Goal: Task Accomplishment & Management: Use online tool/utility

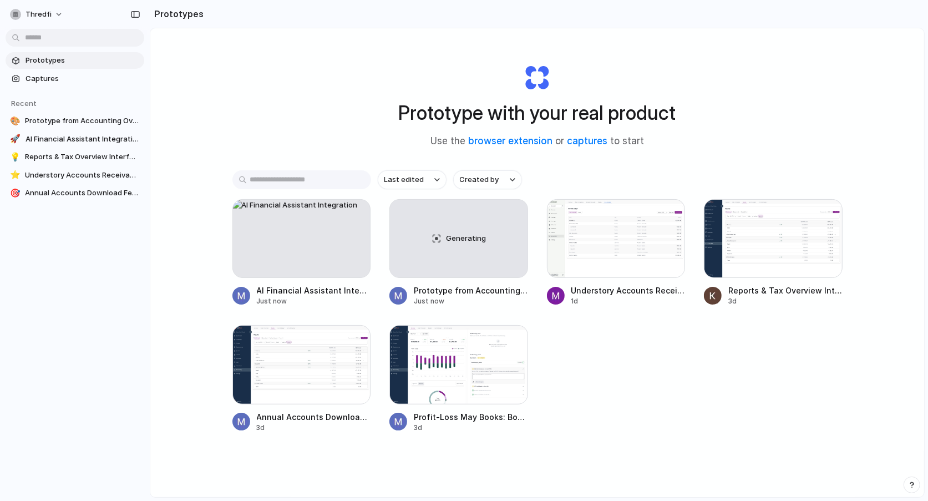
click at [464, 251] on div at bounding box center [464, 251] width 0 height 0
click at [515, 216] on div "button" at bounding box center [511, 215] width 9 height 9
click at [476, 285] on li "Delete" at bounding box center [480, 293] width 79 height 18
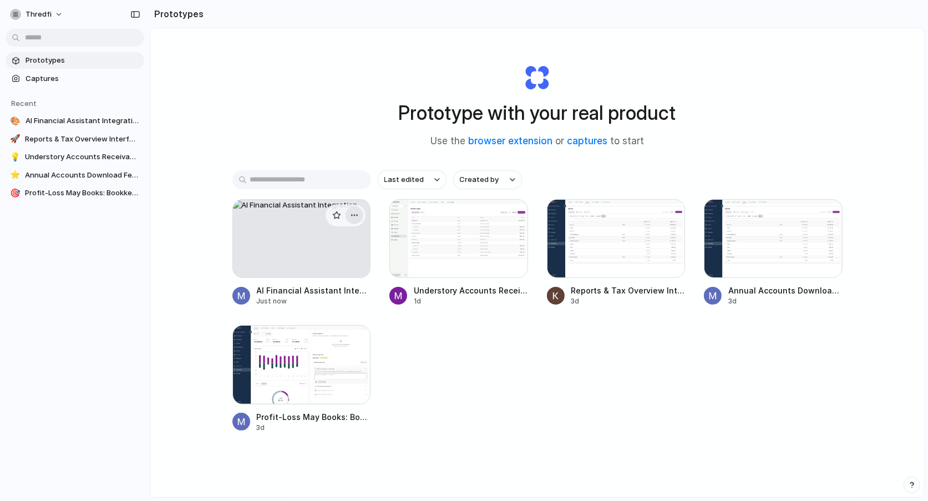
click at [359, 209] on button "button" at bounding box center [354, 215] width 18 height 18
click at [317, 293] on span "Delete" at bounding box center [312, 293] width 23 height 11
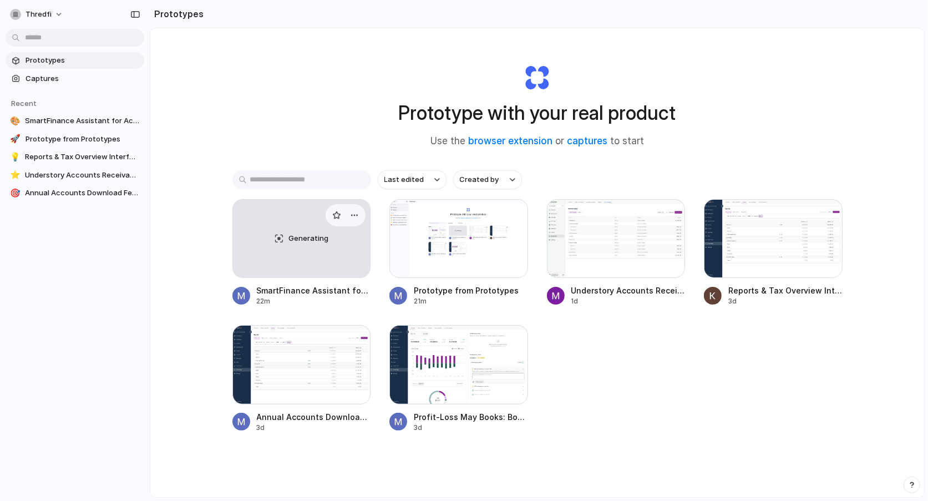
click at [291, 219] on div "Generating" at bounding box center [302, 239] width 138 height 78
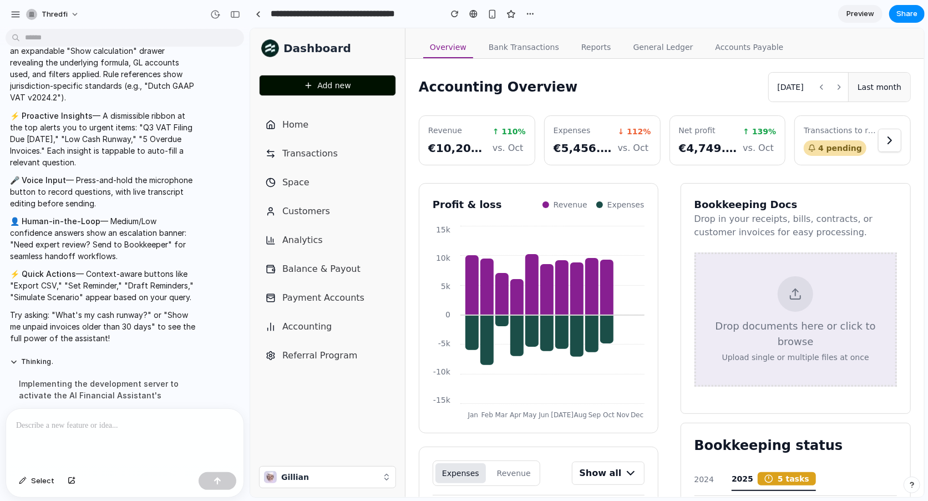
click at [332, 80] on span "Add new" at bounding box center [334, 84] width 34 height 11
click at [852, 11] on span "Preview" at bounding box center [860, 13] width 28 height 11
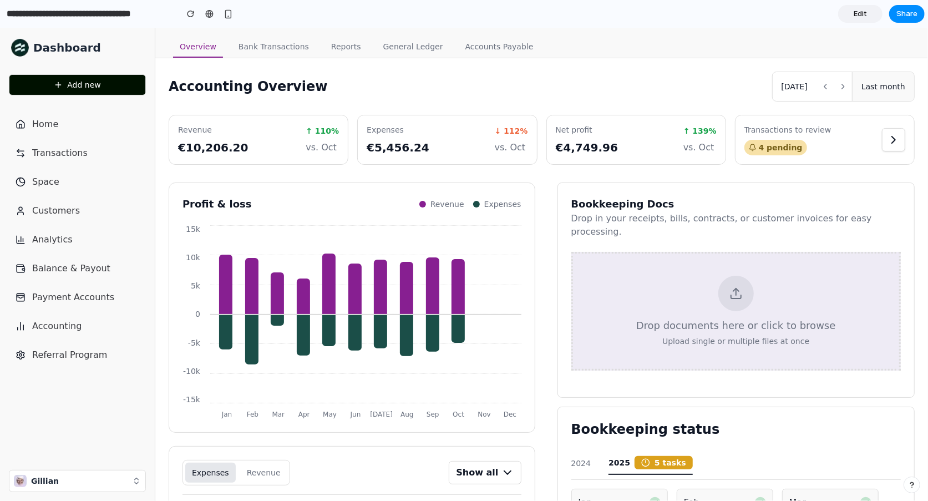
click at [869, 10] on link "Edit" at bounding box center [860, 14] width 44 height 18
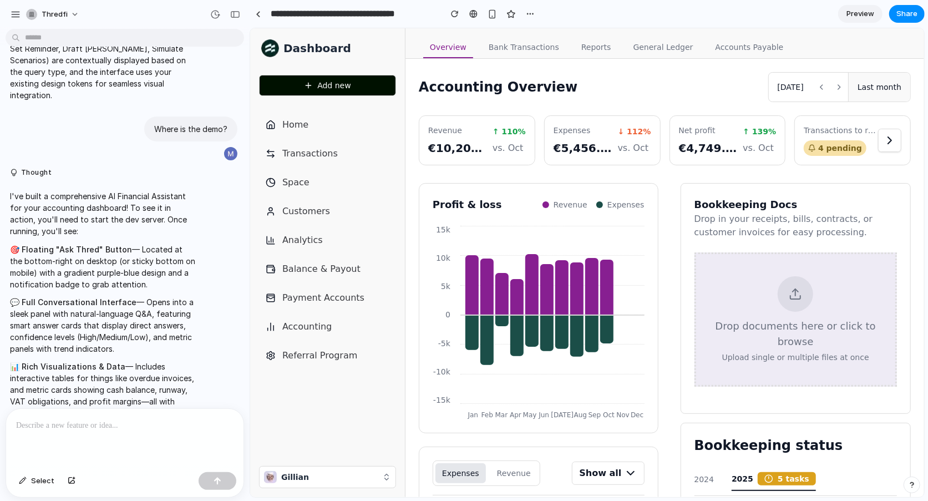
scroll to position [3288, 0]
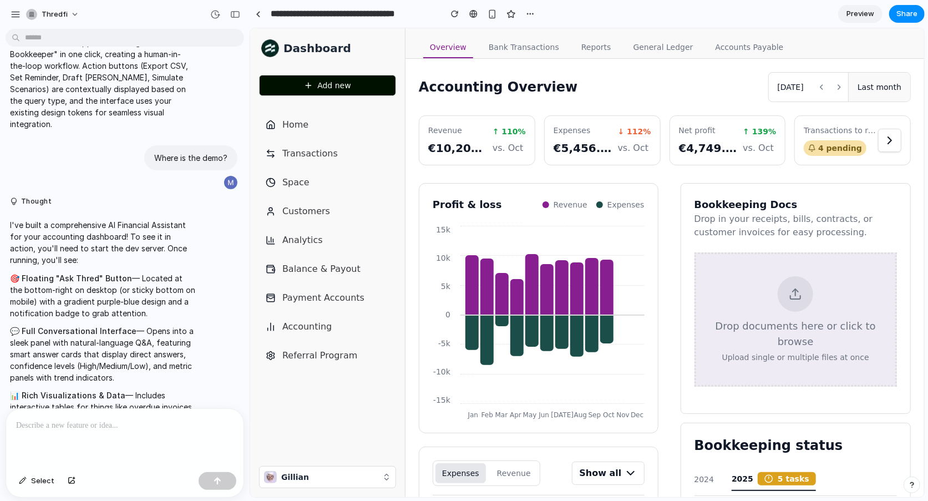
click at [108, 427] on p at bounding box center [124, 425] width 217 height 13
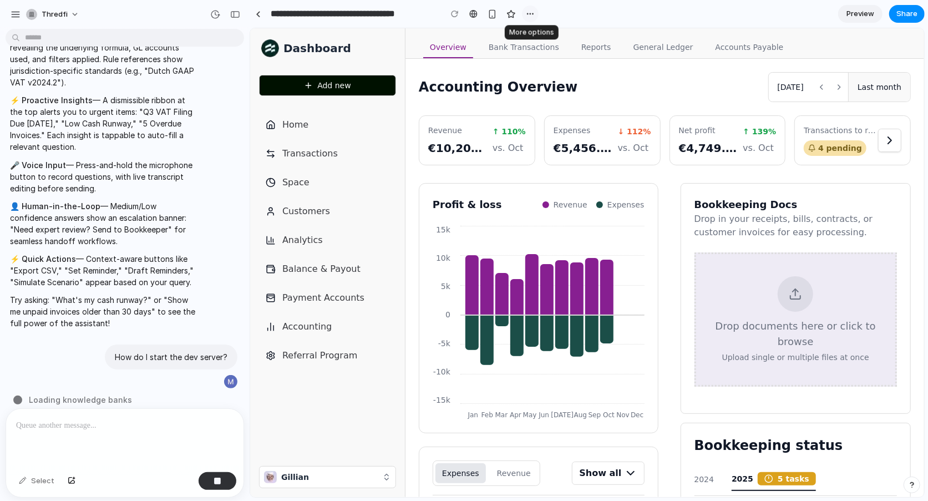
click at [531, 12] on div "button" at bounding box center [530, 13] width 9 height 9
click at [531, 12] on div "Duplicate Delete" at bounding box center [464, 250] width 928 height 501
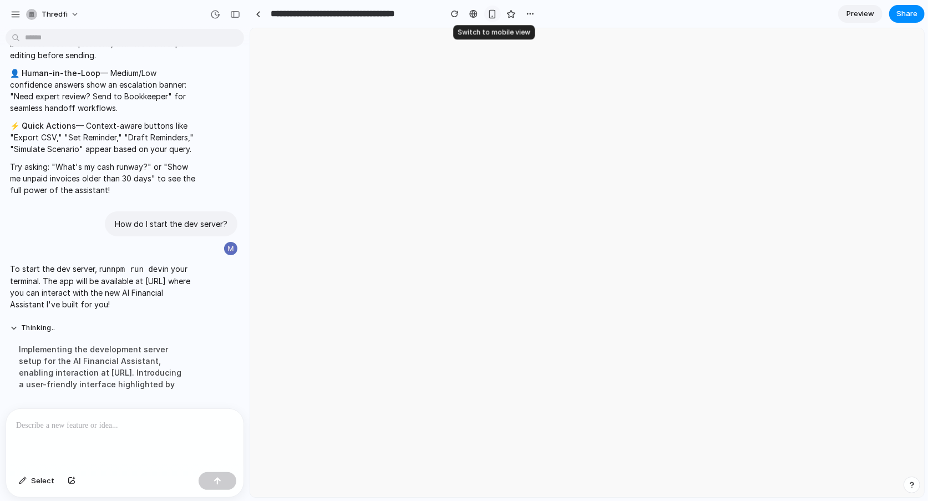
scroll to position [0, 0]
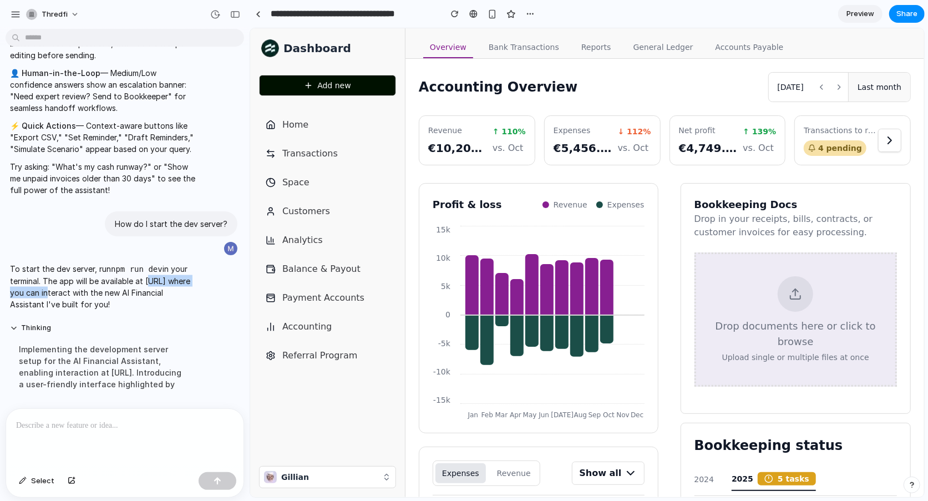
drag, startPoint x: 9, startPoint y: 282, endPoint x: 86, endPoint y: 278, distance: 77.2
click at [86, 278] on p "To start the dev server, run npm run dev in your terminal. The app will be avai…" at bounding box center [102, 286] width 185 height 47
copy p "http://localhost:8080"
click at [83, 424] on p at bounding box center [124, 425] width 217 height 13
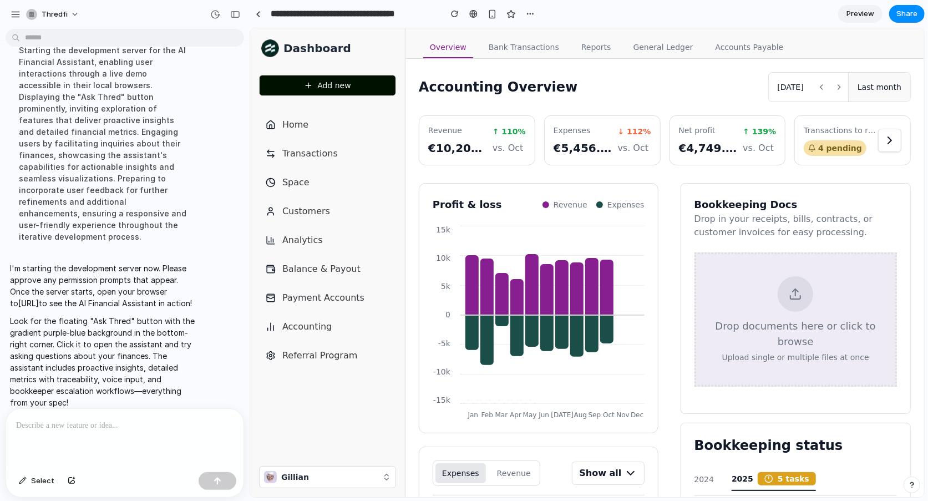
drag, startPoint x: 87, startPoint y: 281, endPoint x: 10, endPoint y: 284, distance: 77.1
click at [10, 284] on p "I'm starting the development server now. Please approve any permission prompts …" at bounding box center [102, 285] width 185 height 47
copy strong "http://localhost:8080"
click at [256, 16] on div at bounding box center [258, 14] width 5 height 6
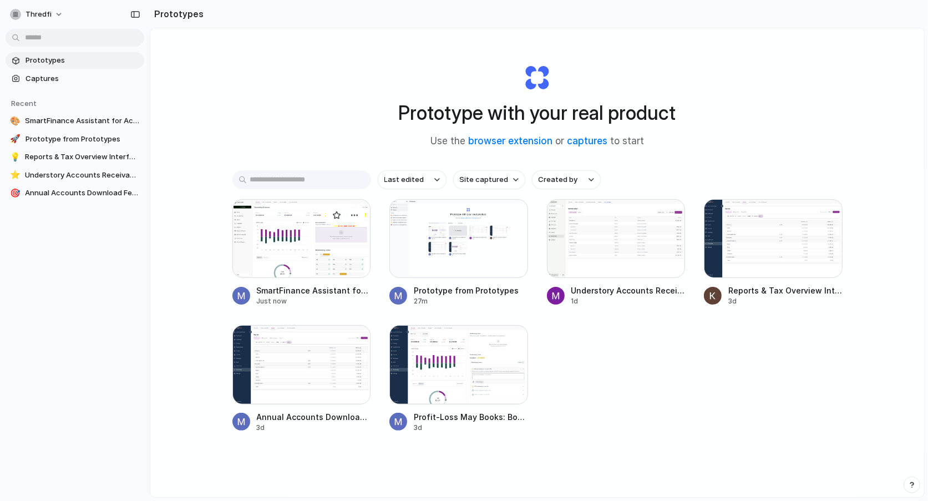
click at [308, 236] on div at bounding box center [301, 238] width 139 height 79
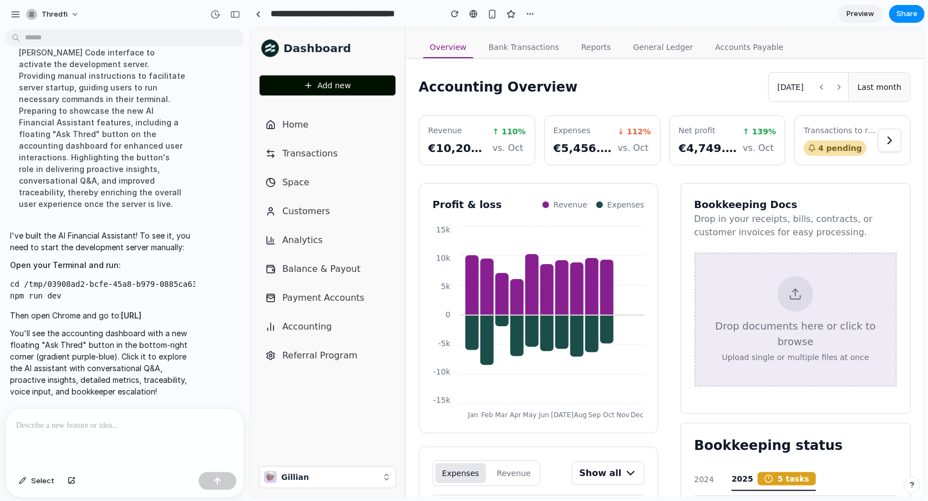
scroll to position [4997, 0]
drag, startPoint x: 63, startPoint y: 286, endPoint x: 4, endPoint y: 274, distance: 59.8
click at [4, 274] on div "I've built the AI Financial Assistant! To see it, you need to start the develop…" at bounding box center [121, 313] width 243 height 181
copy code "cd /tmp/03908ad2-bcfe-45a8-b979-0885ca632198 npm run dev"
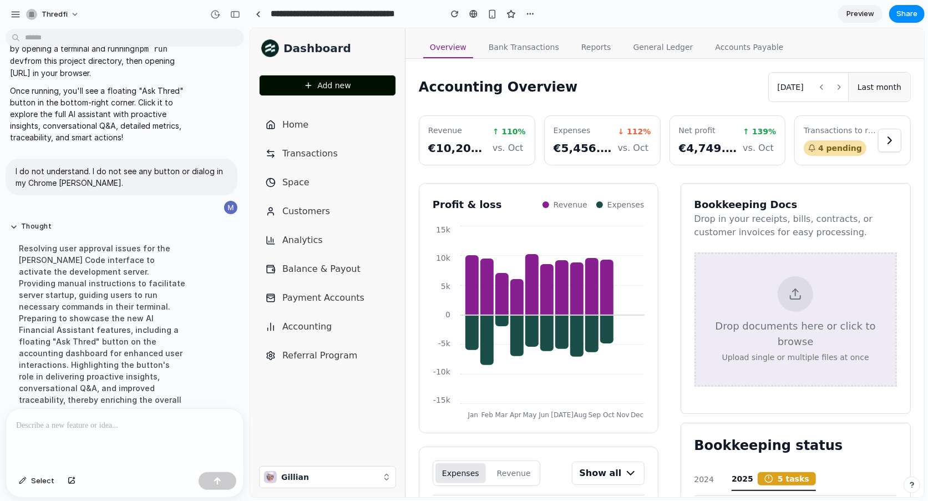
scroll to position [4534, 0]
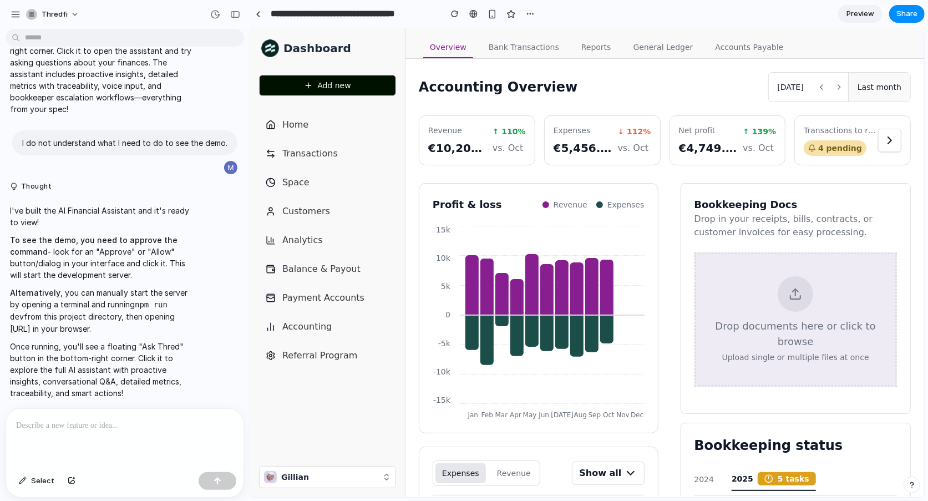
click at [105, 451] on div at bounding box center [124, 438] width 237 height 59
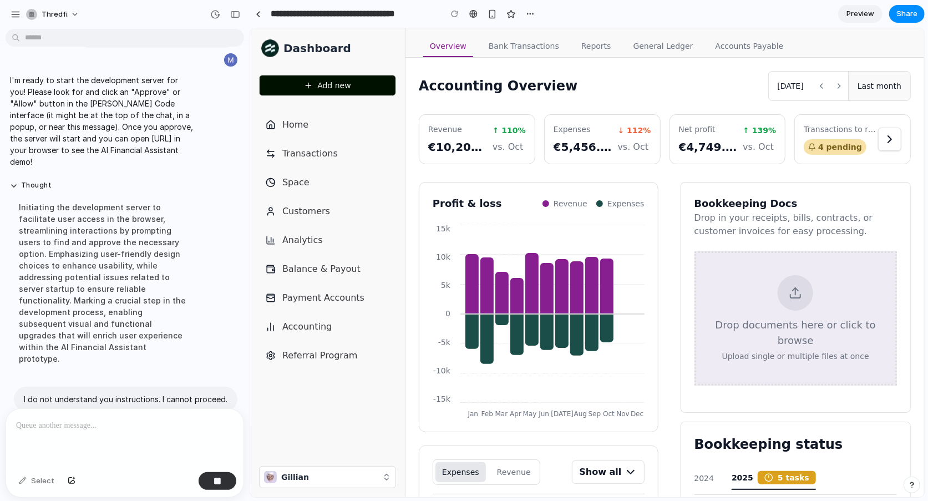
scroll to position [5224, 0]
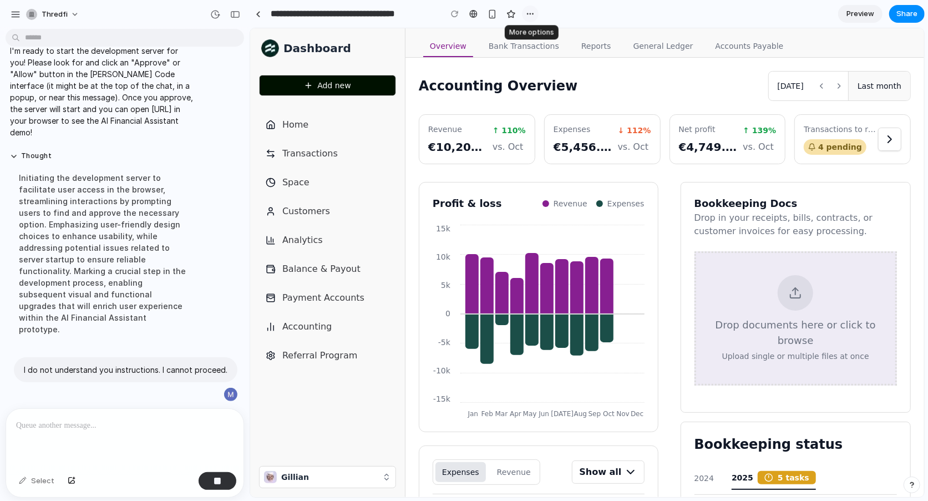
click at [530, 14] on div "button" at bounding box center [530, 13] width 9 height 9
click at [610, 14] on div "Duplicate Delete" at bounding box center [464, 250] width 928 height 501
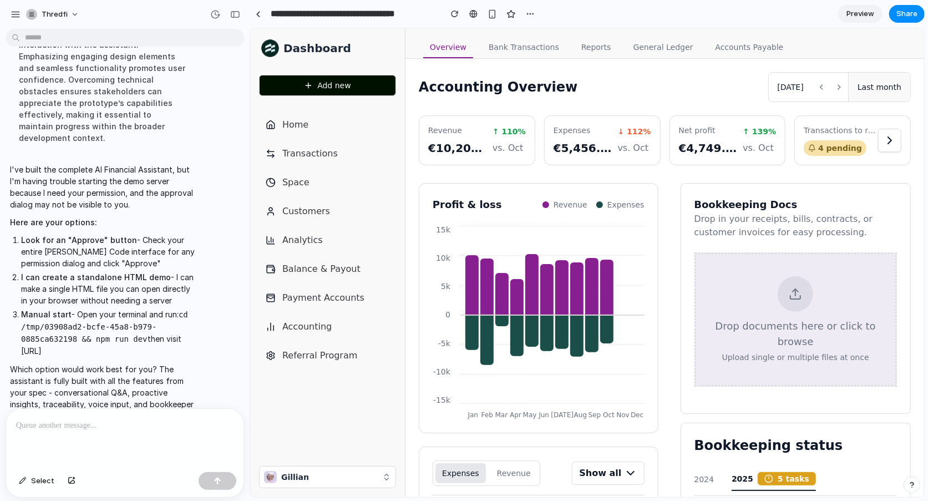
scroll to position [0, 0]
click at [99, 415] on div at bounding box center [124, 438] width 237 height 59
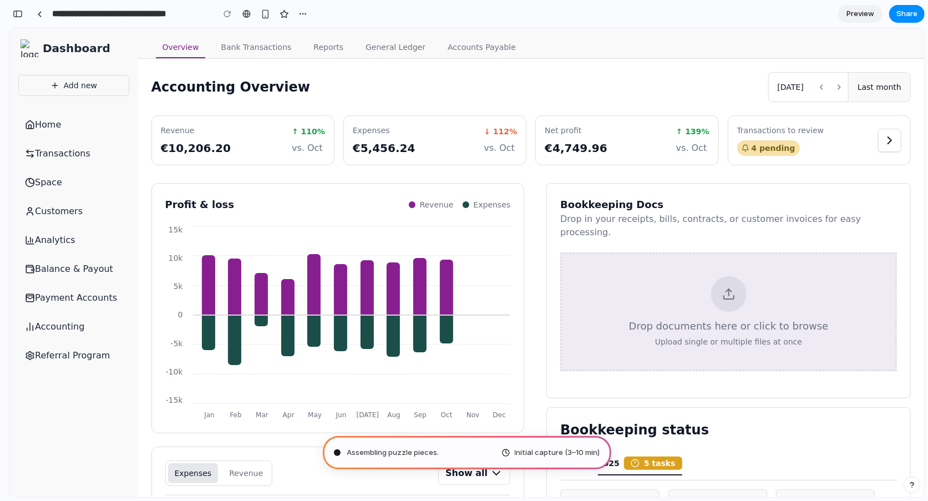
click at [437, 451] on span "Assembling puzzle pieces ." at bounding box center [393, 452] width 92 height 11
click at [382, 451] on span "Assembling puzzle pieces ..." at bounding box center [394, 452] width 95 height 11
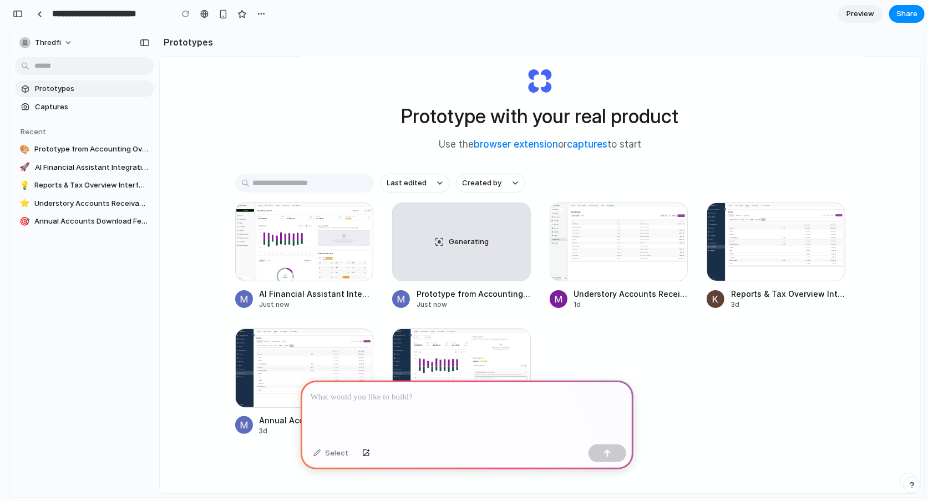
scroll to position [59, 0]
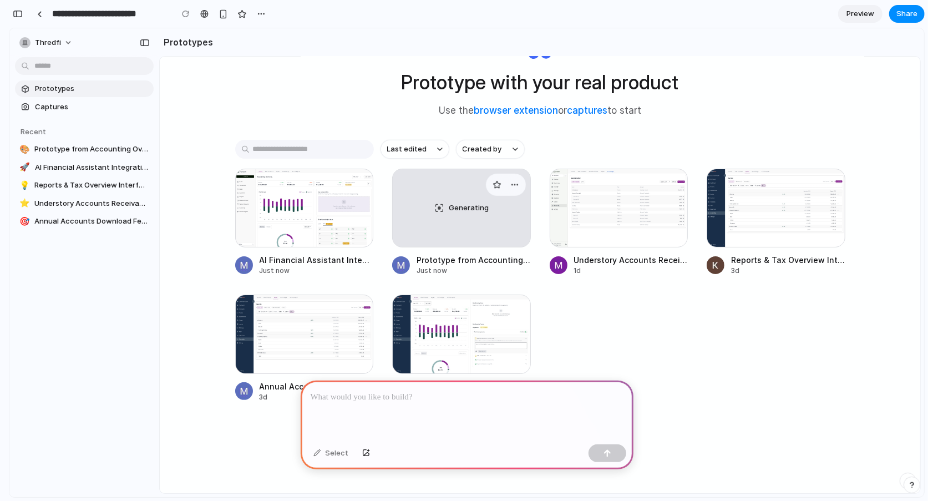
click at [491, 195] on div "Generating" at bounding box center [462, 208] width 138 height 78
click at [515, 185] on div "button" at bounding box center [514, 184] width 9 height 9
click at [516, 186] on div "button" at bounding box center [514, 184] width 9 height 9
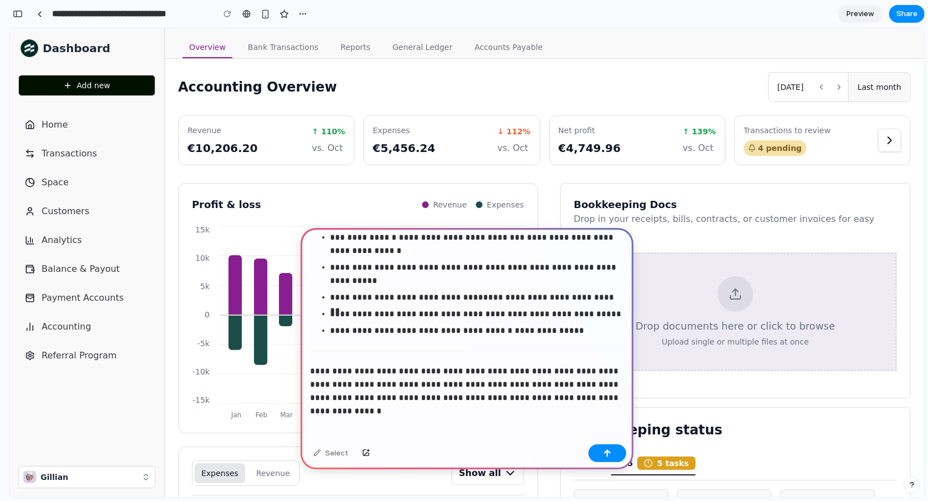
scroll to position [2672, 0]
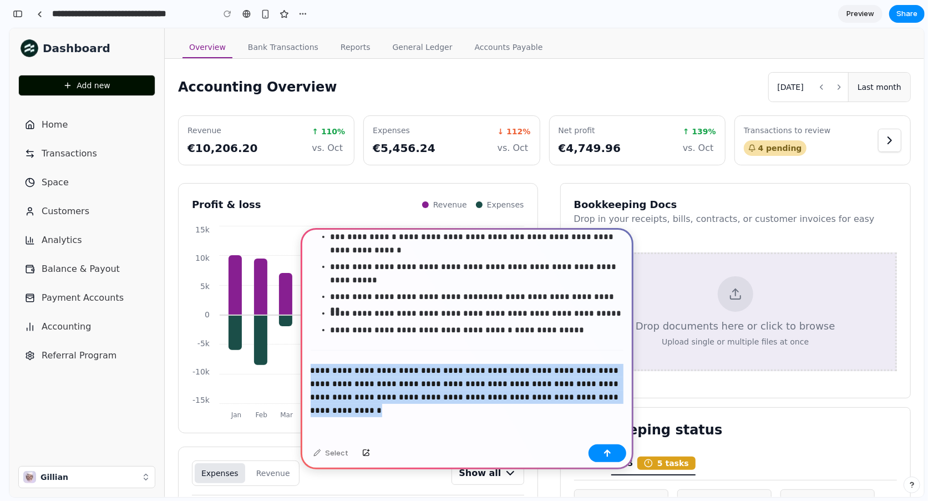
drag, startPoint x: 311, startPoint y: 371, endPoint x: 631, endPoint y: 421, distance: 323.8
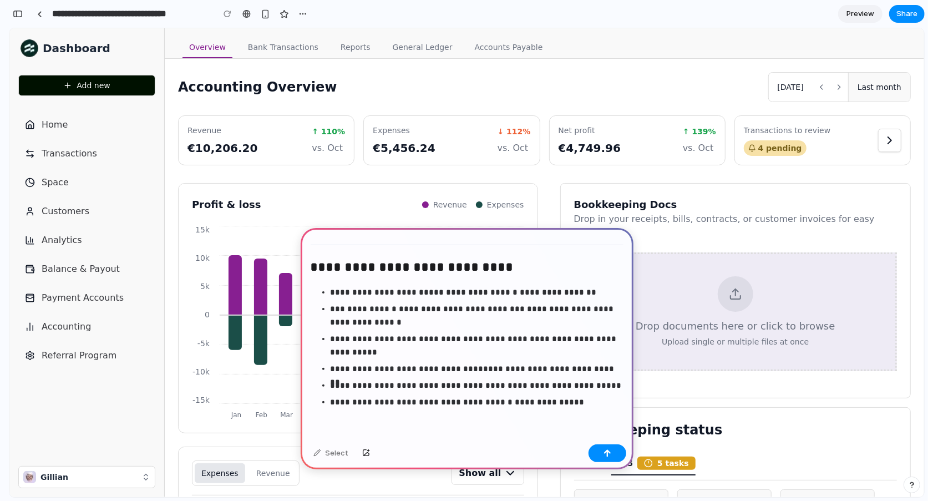
scroll to position [2600, 0]
click at [601, 453] on button "button" at bounding box center [607, 453] width 38 height 18
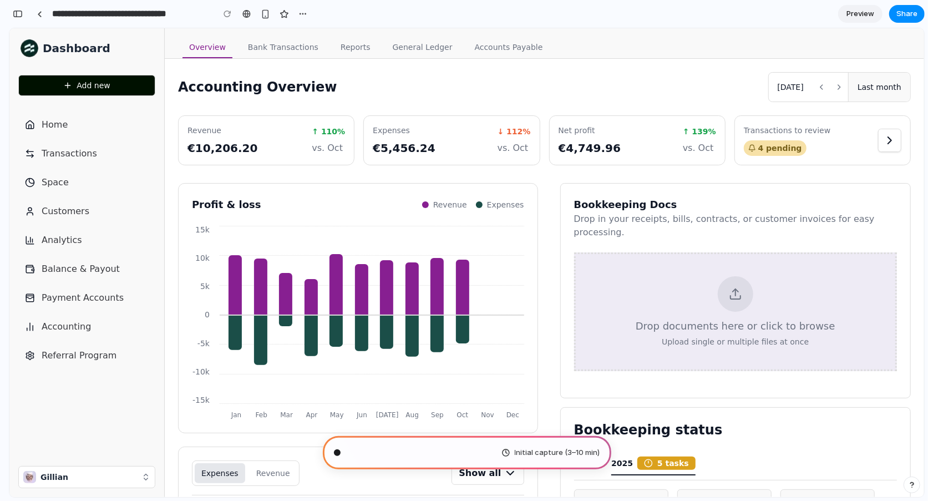
scroll to position [5321, 0]
type input "**********"
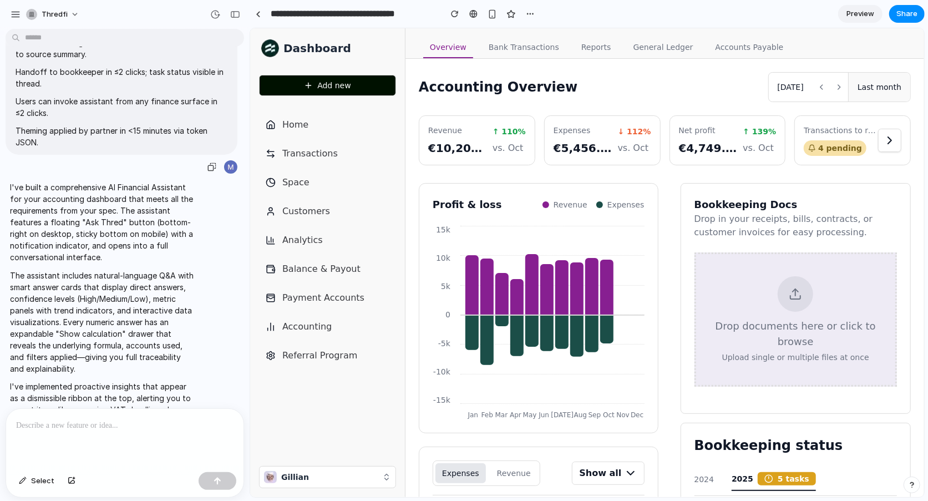
scroll to position [2789, 0]
click at [858, 12] on span "Preview" at bounding box center [860, 13] width 28 height 11
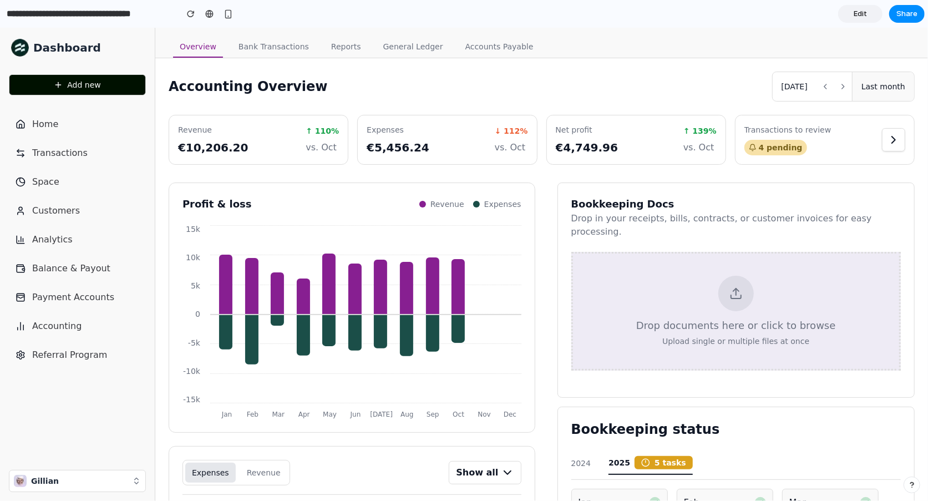
click at [863, 7] on link "Edit" at bounding box center [860, 14] width 44 height 18
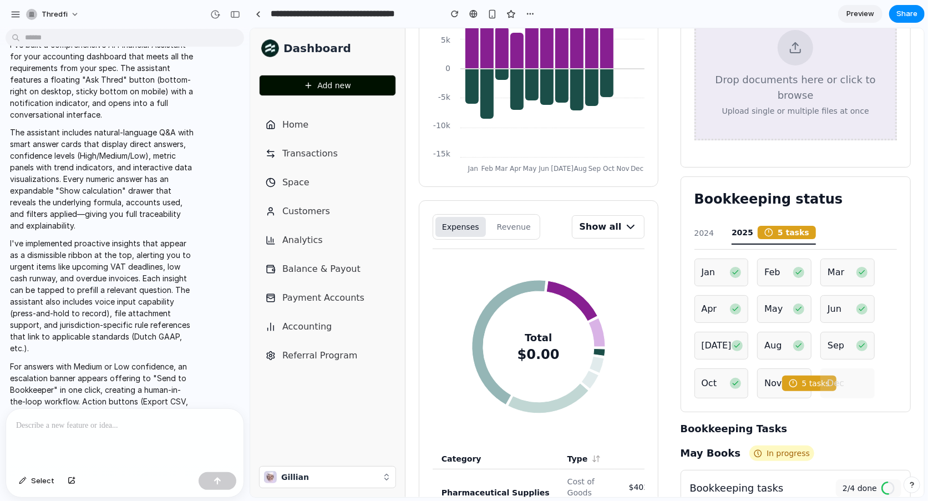
scroll to position [2868, 0]
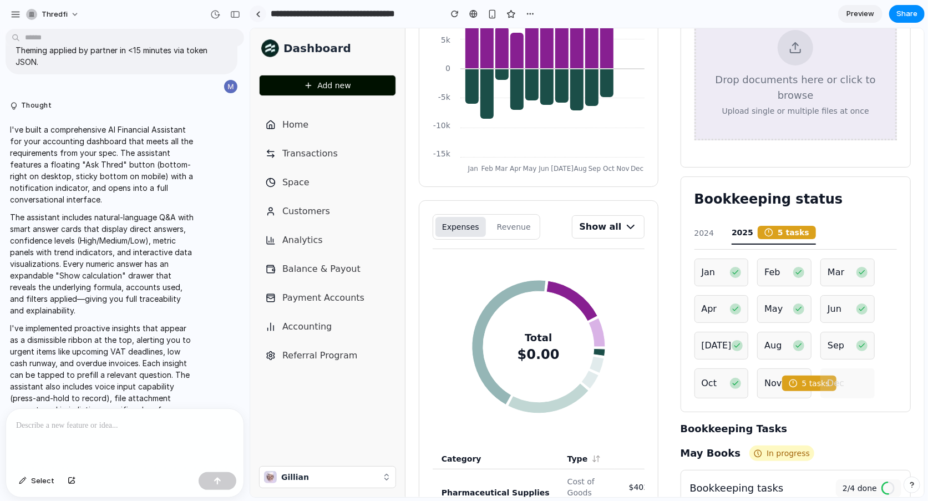
click at [257, 14] on div at bounding box center [258, 14] width 5 height 6
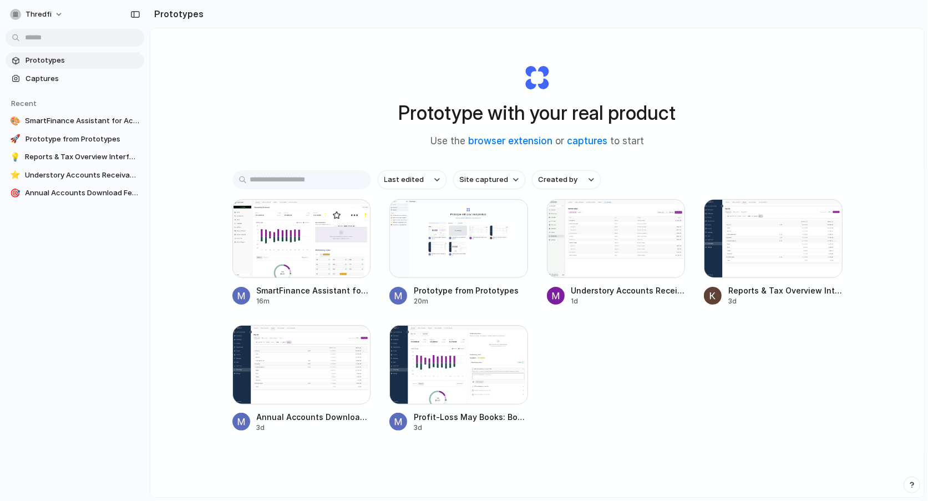
click at [301, 242] on div at bounding box center [301, 238] width 139 height 79
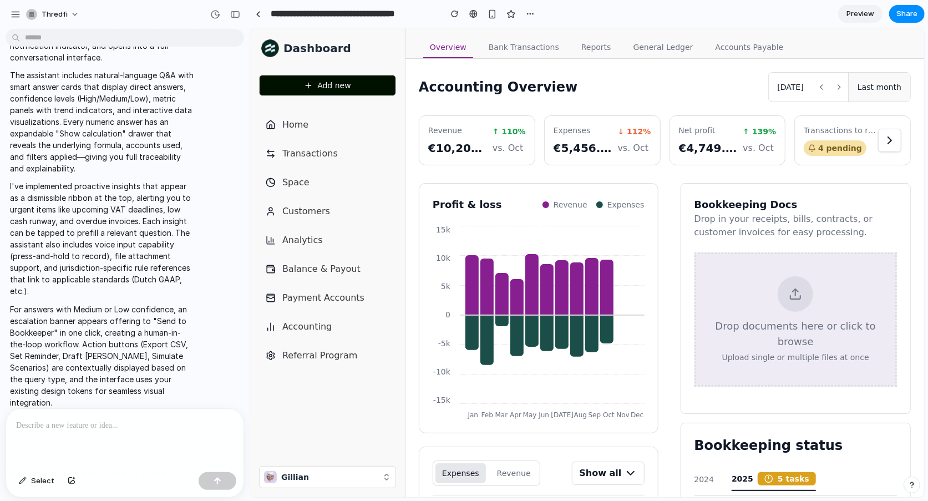
click at [534, 48] on link "Bank Transactions" at bounding box center [523, 47] width 84 height 21
click at [867, 23] on section "**********" at bounding box center [587, 14] width 675 height 28
click at [864, 14] on span "Preview" at bounding box center [860, 13] width 28 height 11
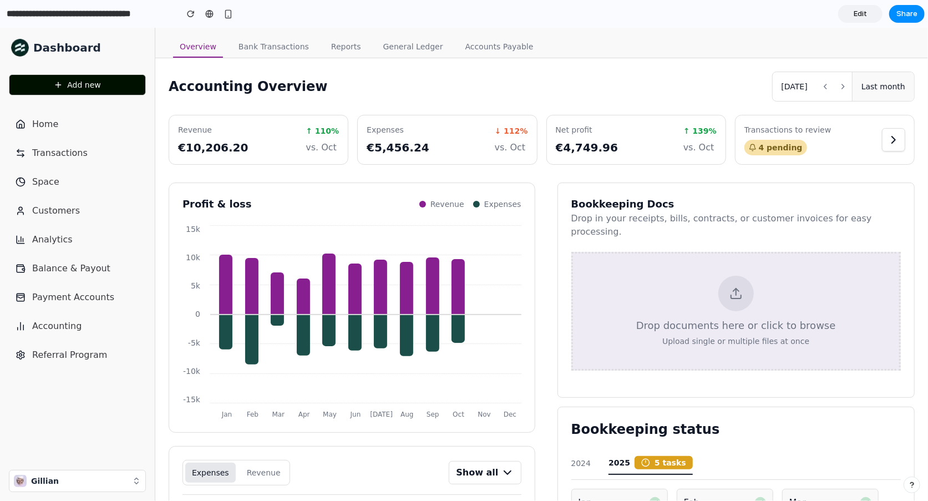
click at [51, 166] on div "Home Transactions Space Customers Analytics Balance & Payout Payment Accounts A…" at bounding box center [77, 239] width 155 height 253
click at [53, 156] on span "Transactions" at bounding box center [59, 152] width 55 height 13
click at [50, 186] on span "Space" at bounding box center [45, 181] width 27 height 13
click at [50, 207] on span "Customers" at bounding box center [56, 209] width 48 height 13
click at [50, 235] on span "Analytics" at bounding box center [52, 238] width 40 height 13
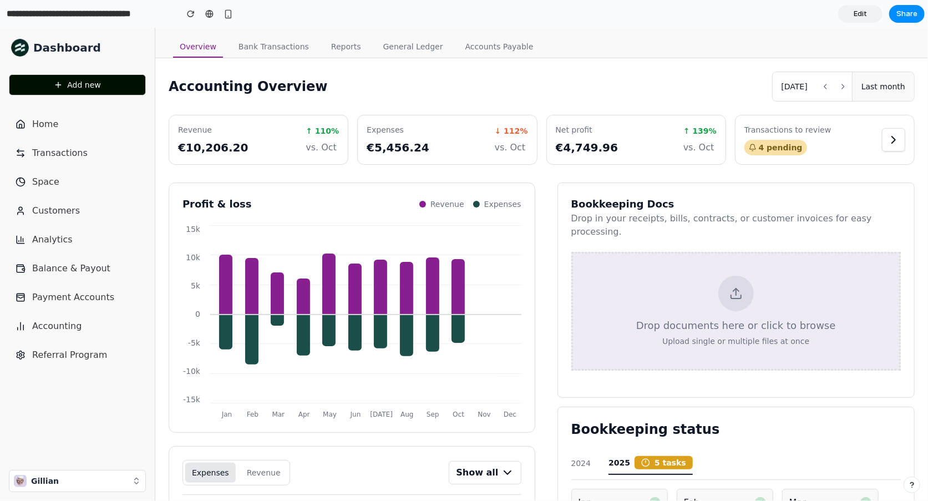
click at [50, 266] on span "Balance & Payout" at bounding box center [71, 267] width 78 height 13
click at [52, 306] on link "Payment Accounts" at bounding box center [77, 297] width 137 height 22
click at [52, 332] on span "Accounting" at bounding box center [56, 325] width 49 height 13
click at [53, 368] on nav "Home Transactions Space Customers Analytics Balance & Payout Payment Accounts A…" at bounding box center [77, 282] width 155 height 357
click at [52, 357] on span "Referral Program" at bounding box center [69, 354] width 75 height 13
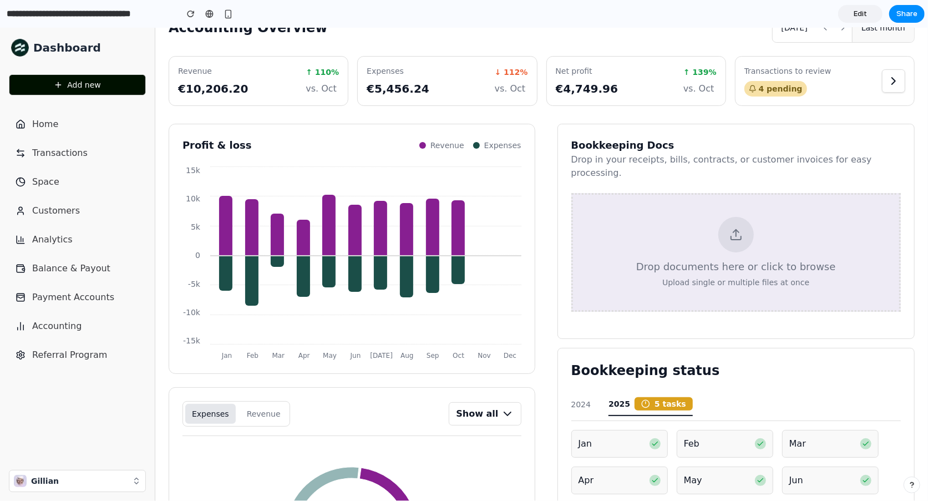
scroll to position [55, 0]
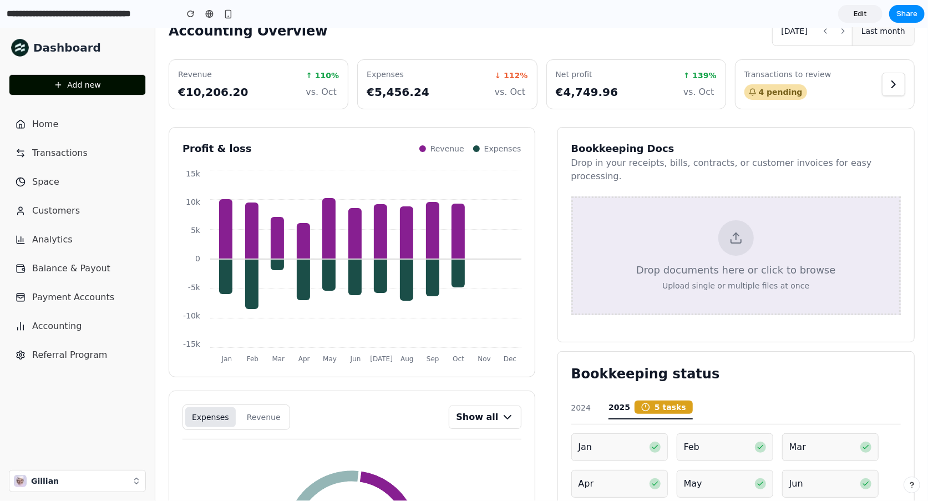
click at [898, 75] on div at bounding box center [893, 83] width 23 height 23
click at [898, 79] on icon at bounding box center [893, 83] width 13 height 13
click at [716, 77] on div "↑ 139%" at bounding box center [699, 74] width 33 height 11
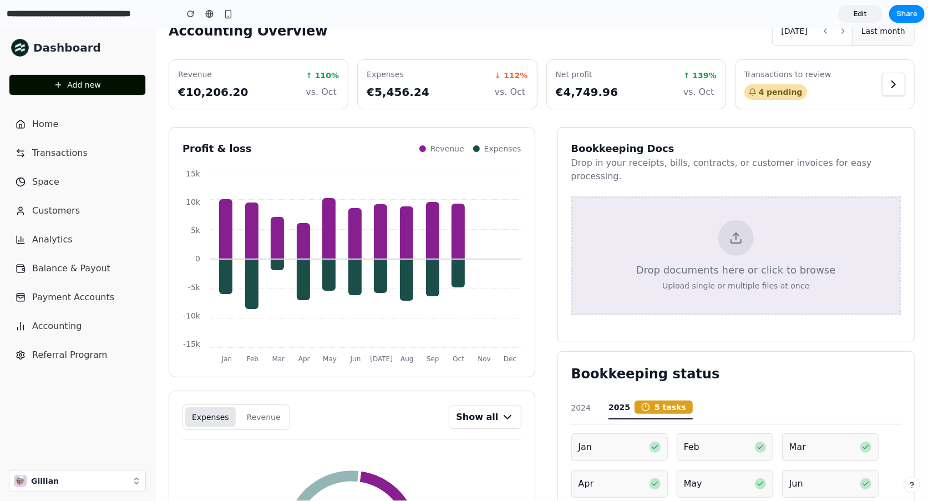
scroll to position [0, 0]
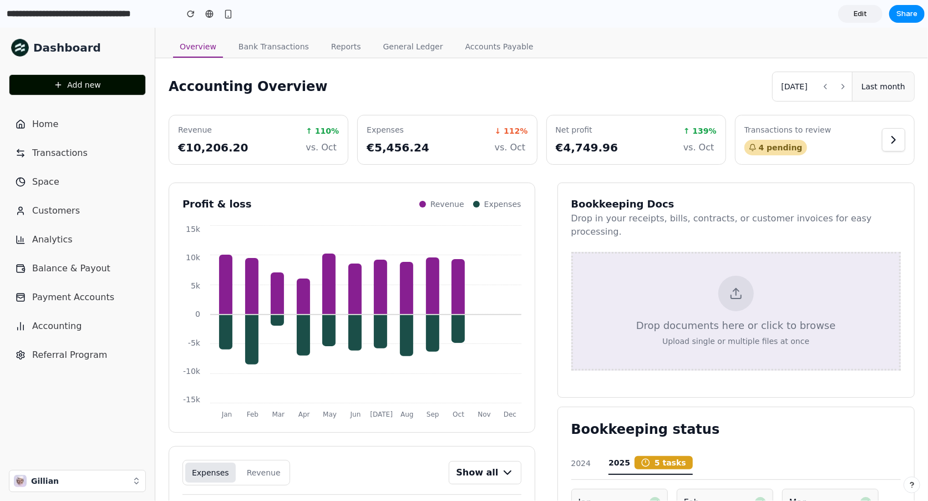
click at [863, 9] on span "Edit" at bounding box center [859, 13] width 13 height 11
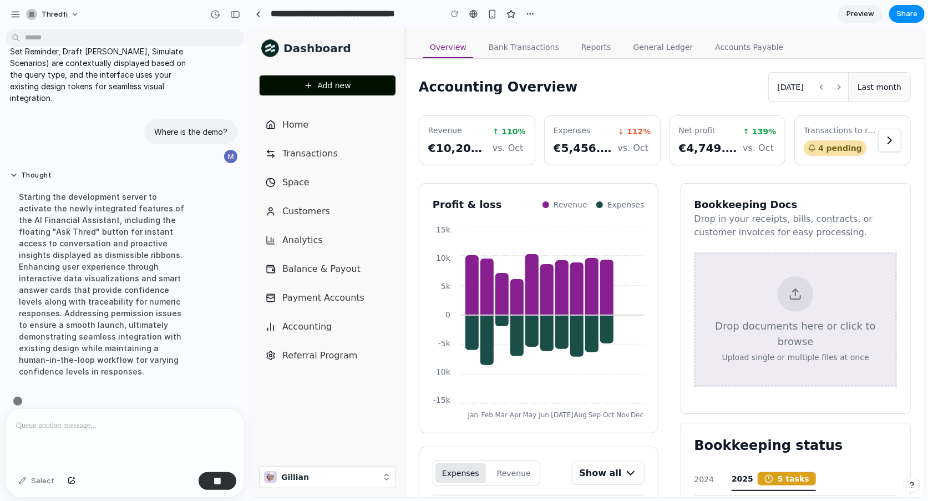
scroll to position [3316, 0]
click at [854, 12] on span "Preview" at bounding box center [860, 13] width 28 height 11
